Goal: Task Accomplishment & Management: Complete application form

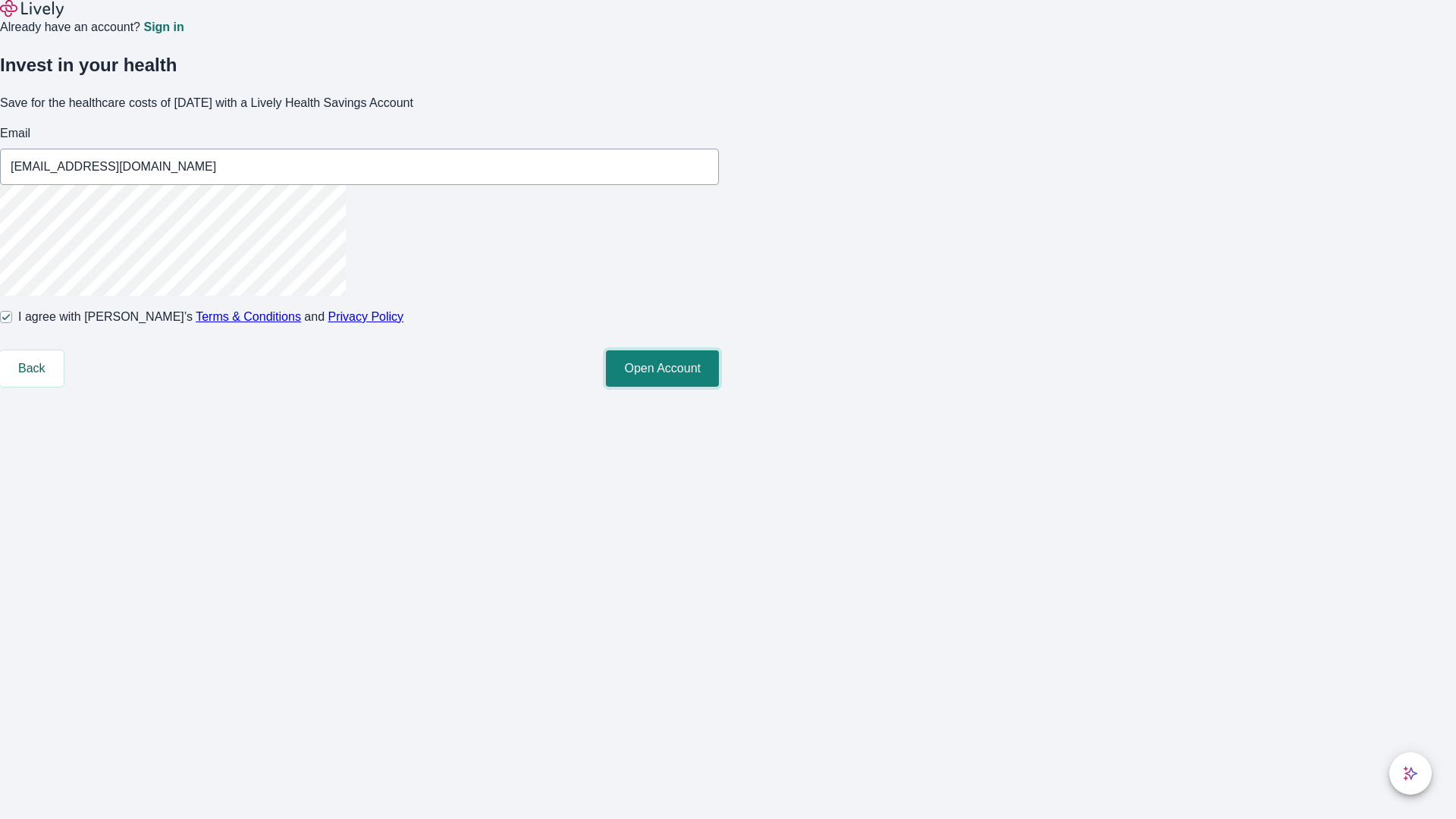
click at [719, 386] on button "Open Account" at bounding box center [662, 369] width 113 height 37
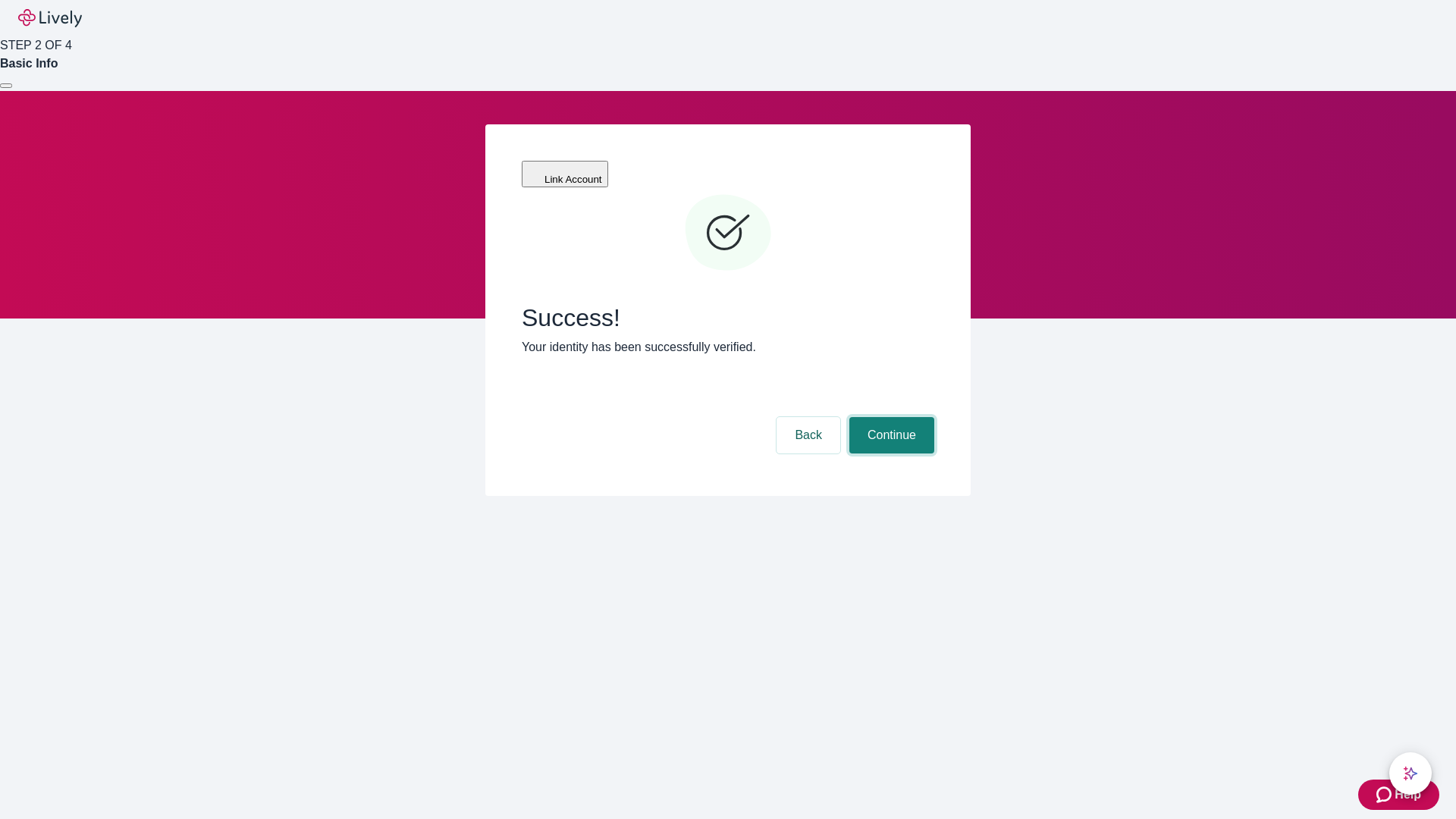
click at [889, 417] on button "Continue" at bounding box center [892, 435] width 85 height 37
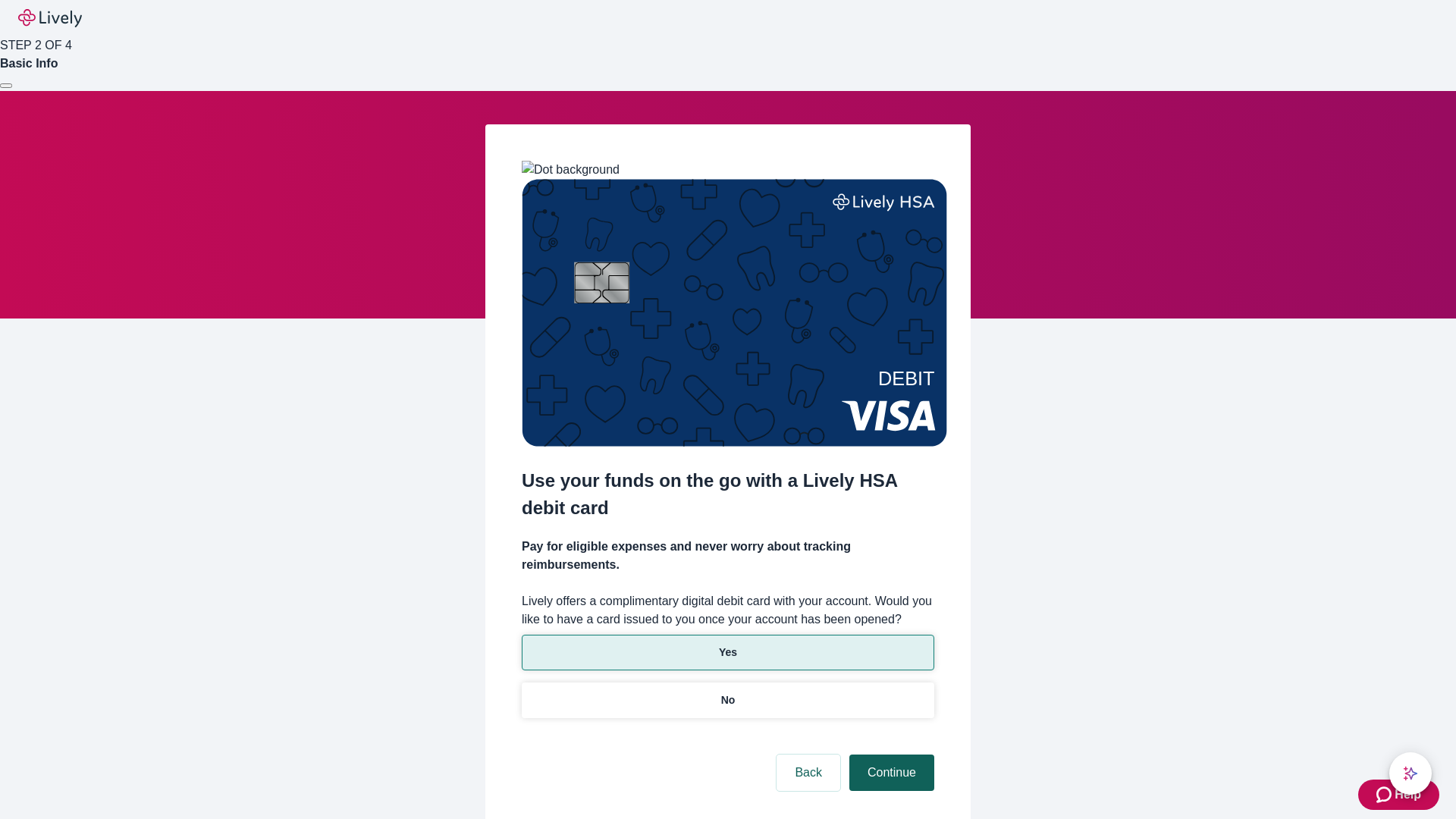
click at [728, 645] on p "Yes" at bounding box center [728, 653] width 18 height 16
click at [889, 755] on button "Continue" at bounding box center [892, 773] width 85 height 37
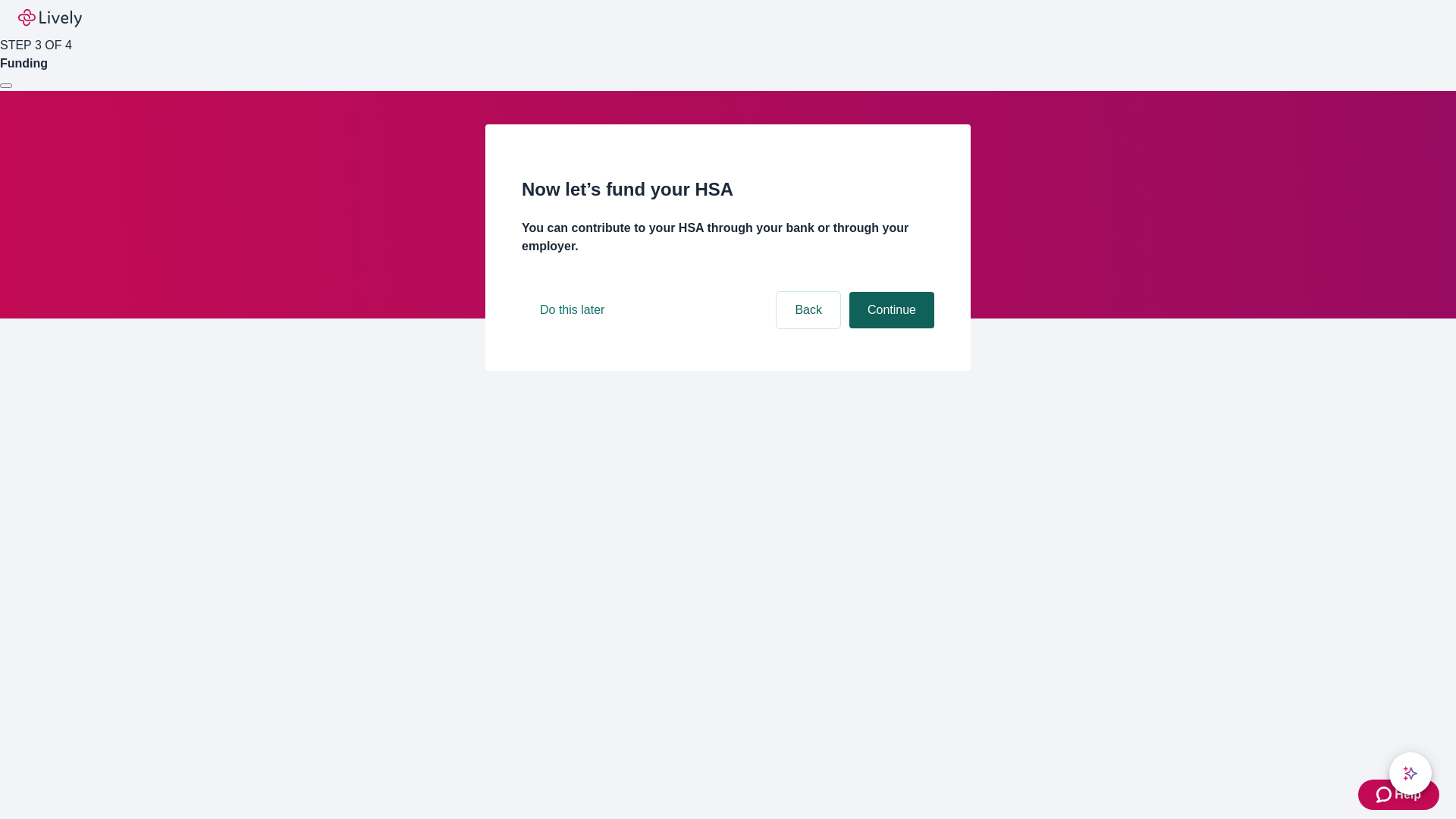
click at [889, 329] on button "Continue" at bounding box center [892, 310] width 85 height 37
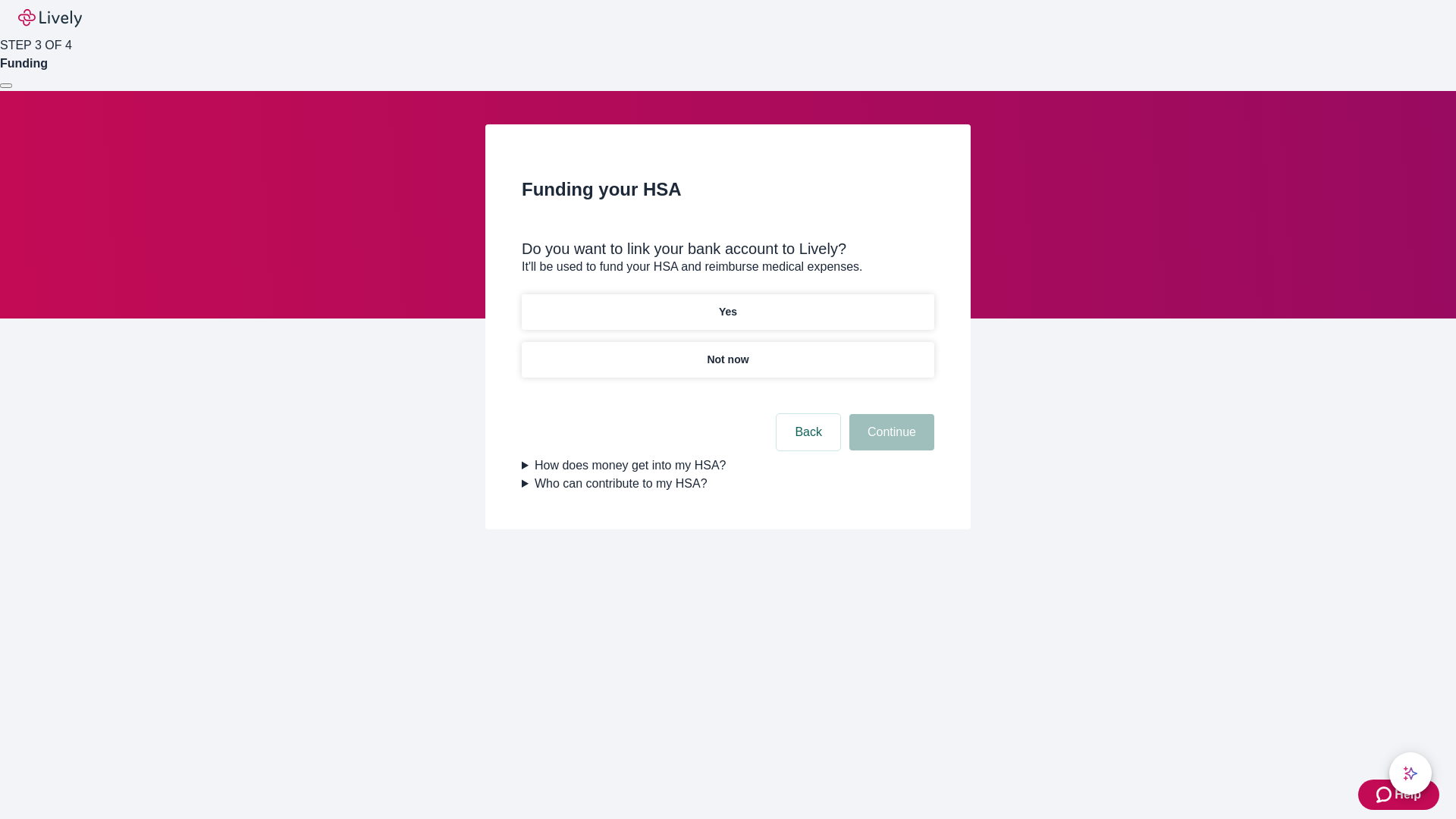
click at [728, 352] on p "Not now" at bounding box center [727, 360] width 41 height 16
click at [889, 441] on button "Continue" at bounding box center [892, 433] width 85 height 37
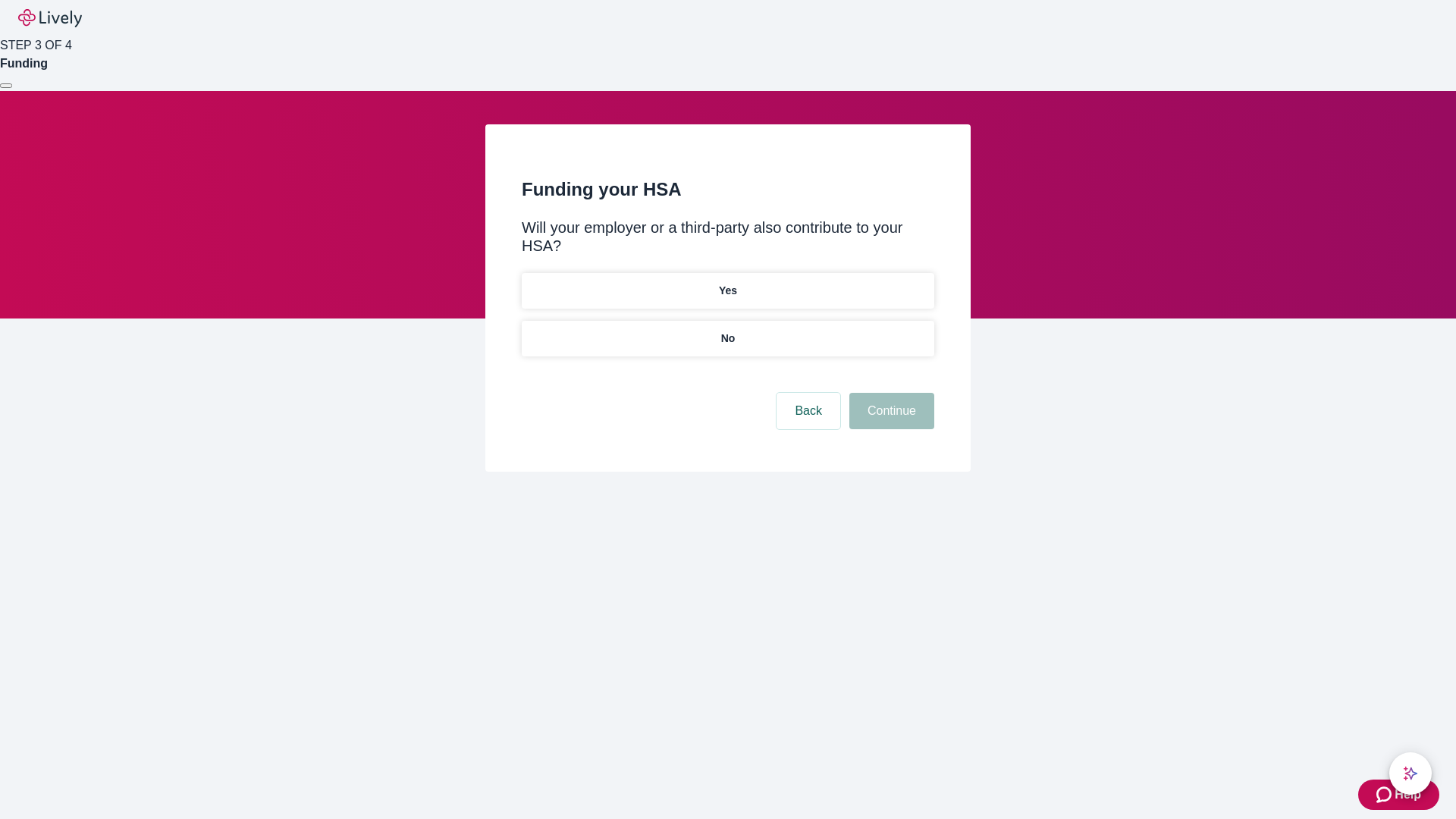
click at [728, 331] on p "No" at bounding box center [728, 338] width 14 height 16
click at [889, 393] on button "Continue" at bounding box center [892, 411] width 85 height 37
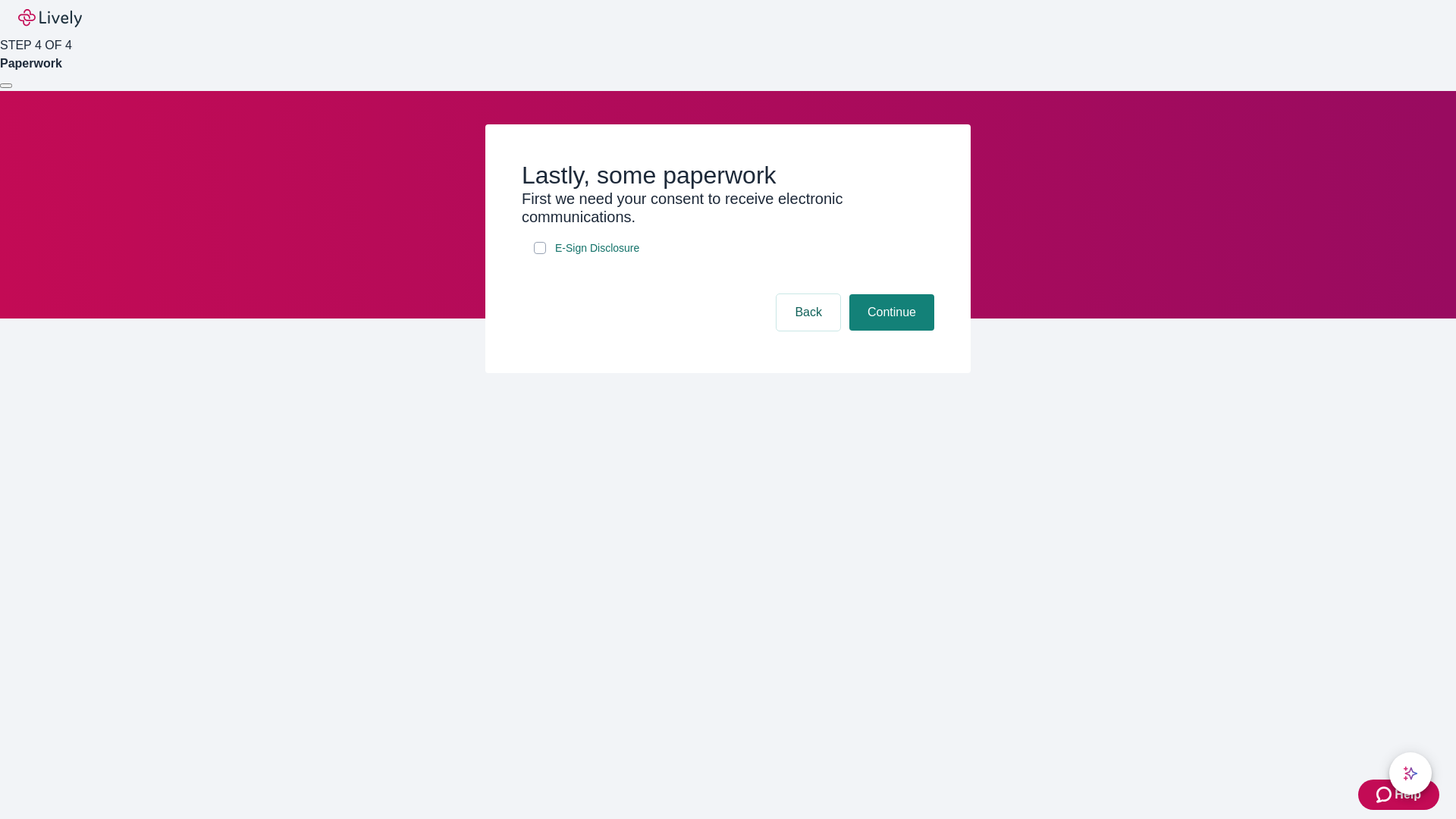
click at [540, 254] on input "E-Sign Disclosure" at bounding box center [539, 248] width 12 height 12
checkbox input "true"
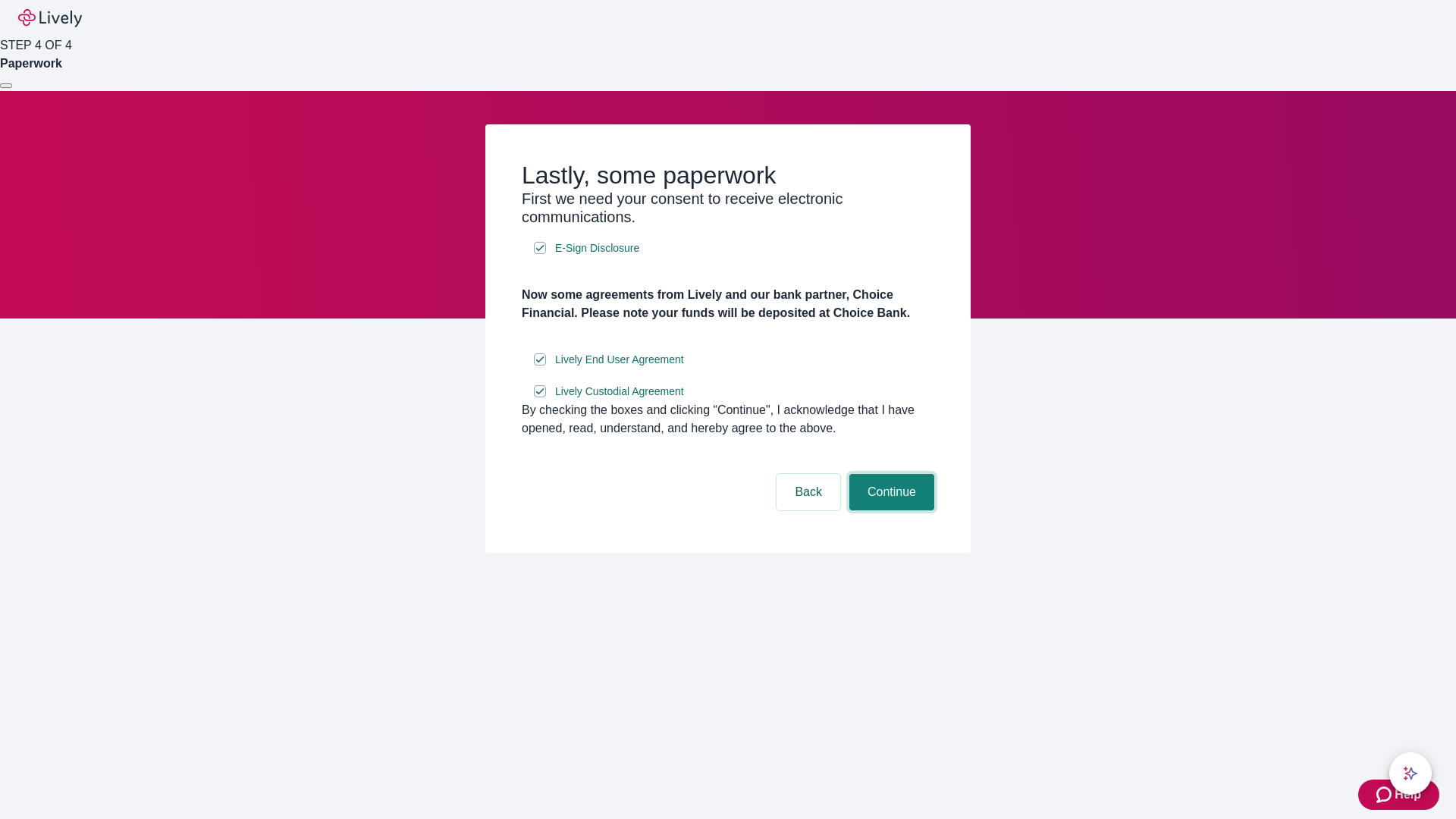
click at [889, 510] on button "Continue" at bounding box center [892, 492] width 85 height 37
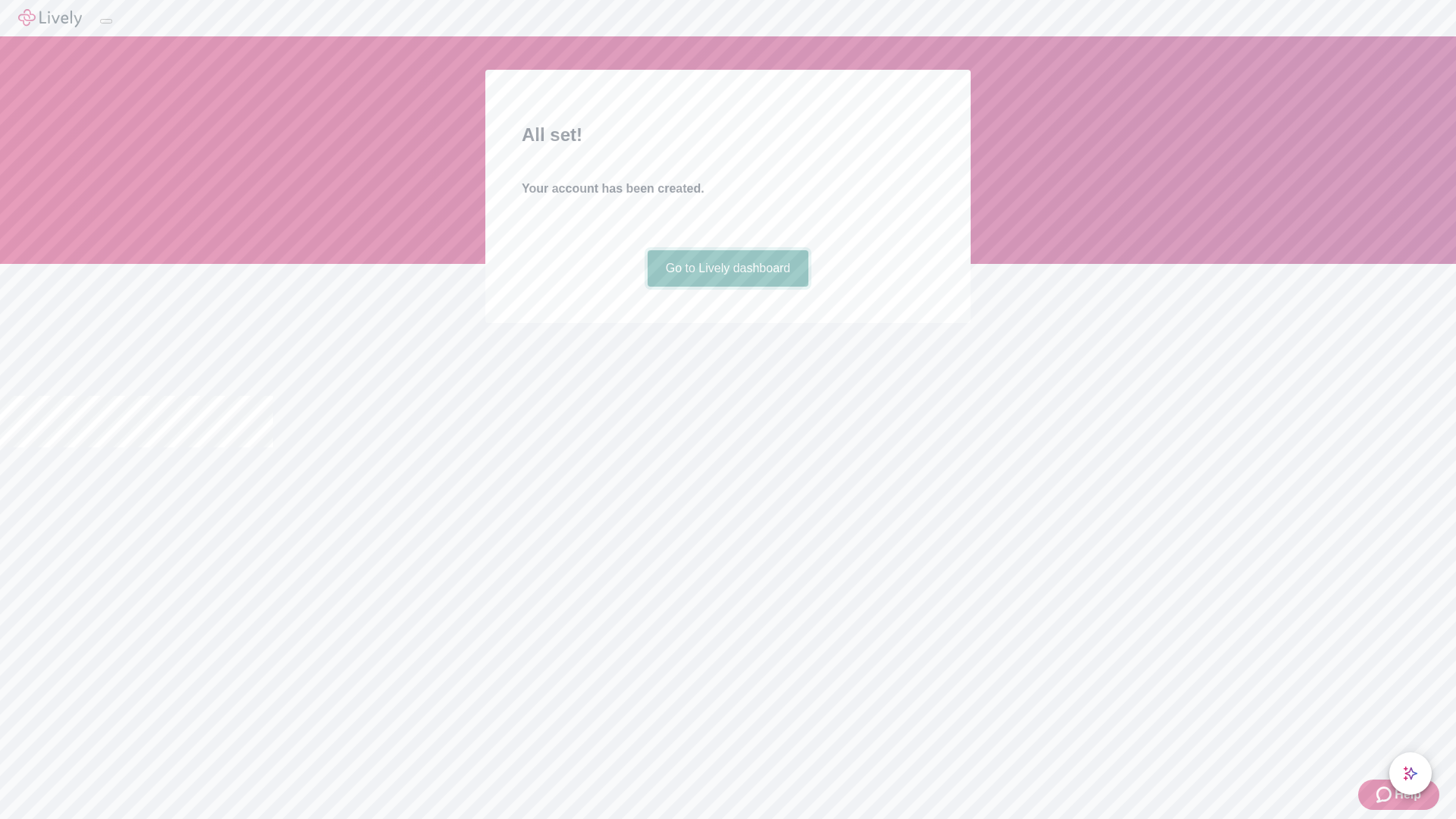
click at [728, 286] on link "Go to Lively dashboard" at bounding box center [728, 268] width 161 height 37
